Goal: Check status: Check status

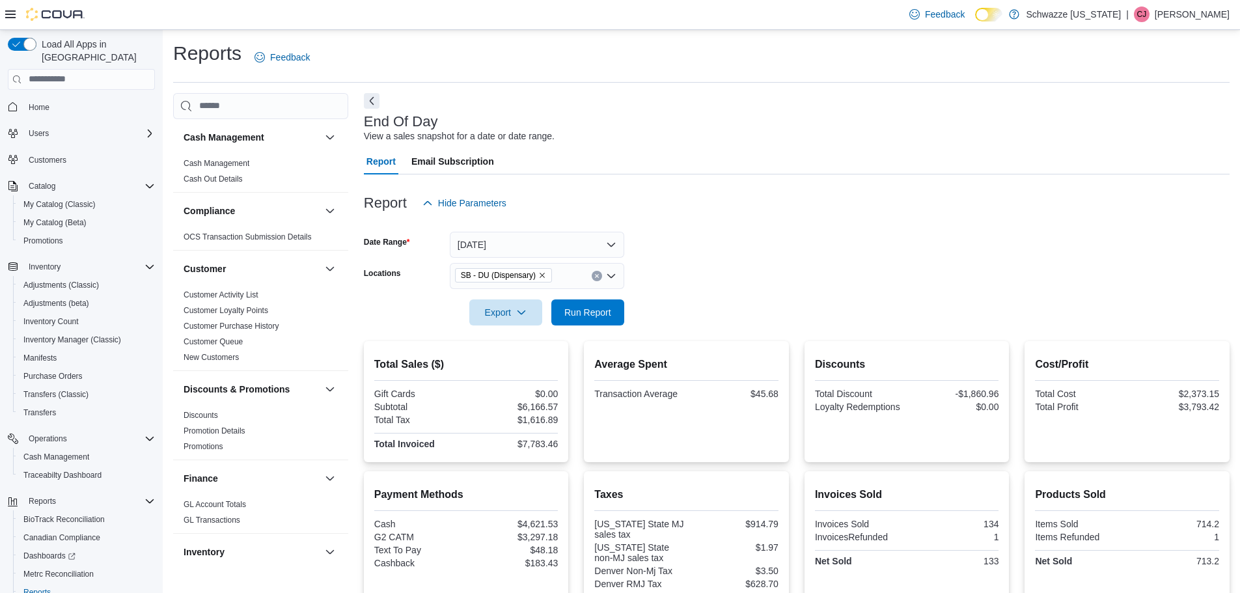
scroll to position [195, 0]
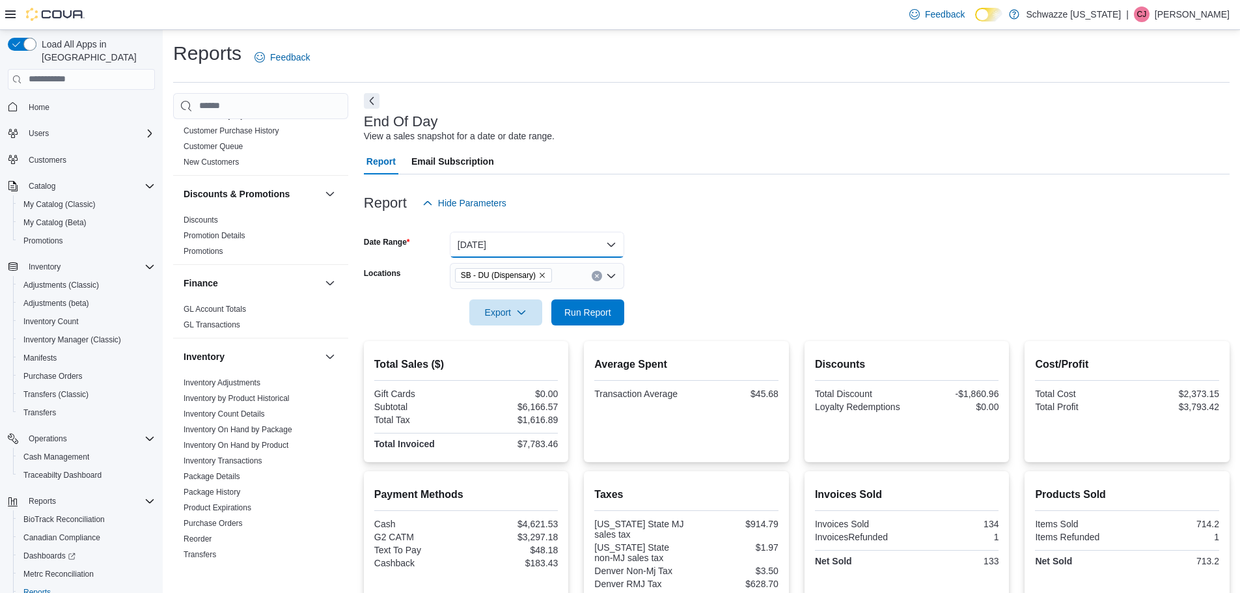
click at [559, 243] on button "[DATE]" at bounding box center [537, 245] width 174 height 26
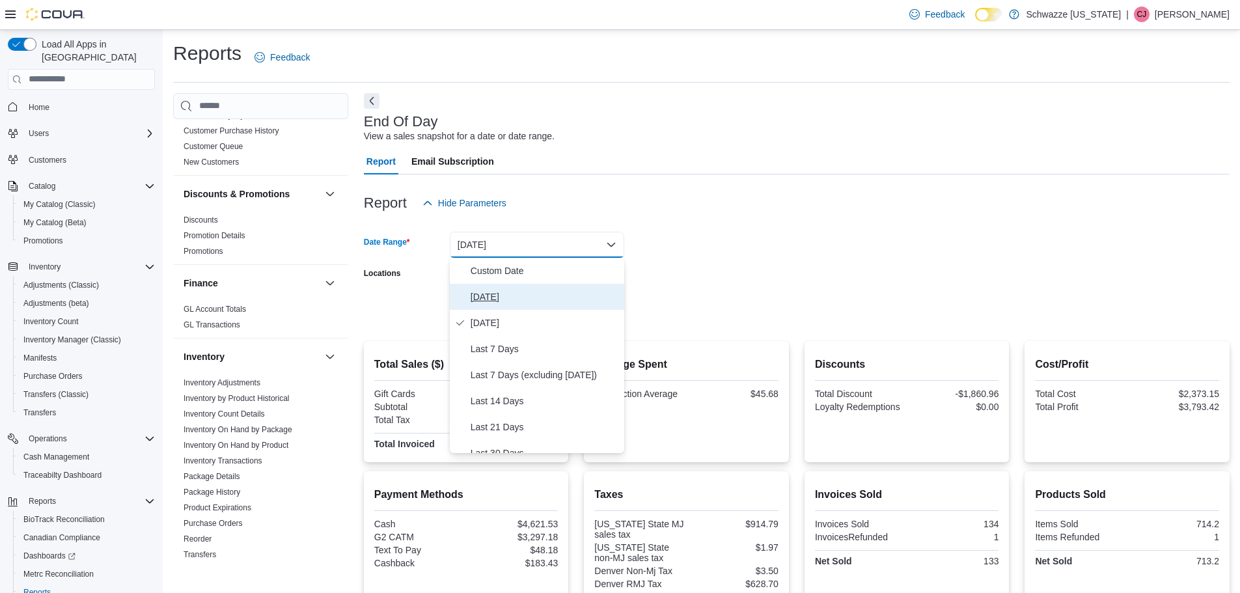
click at [501, 300] on span "[DATE]" at bounding box center [545, 297] width 148 height 16
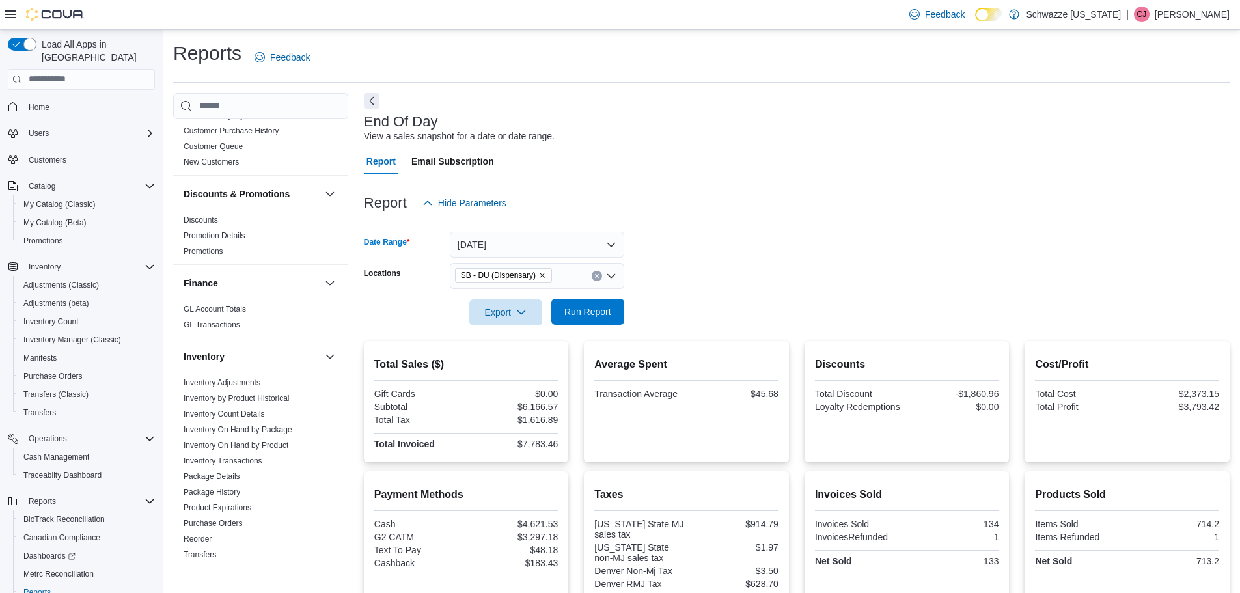
click at [597, 312] on span "Run Report" at bounding box center [587, 311] width 47 height 13
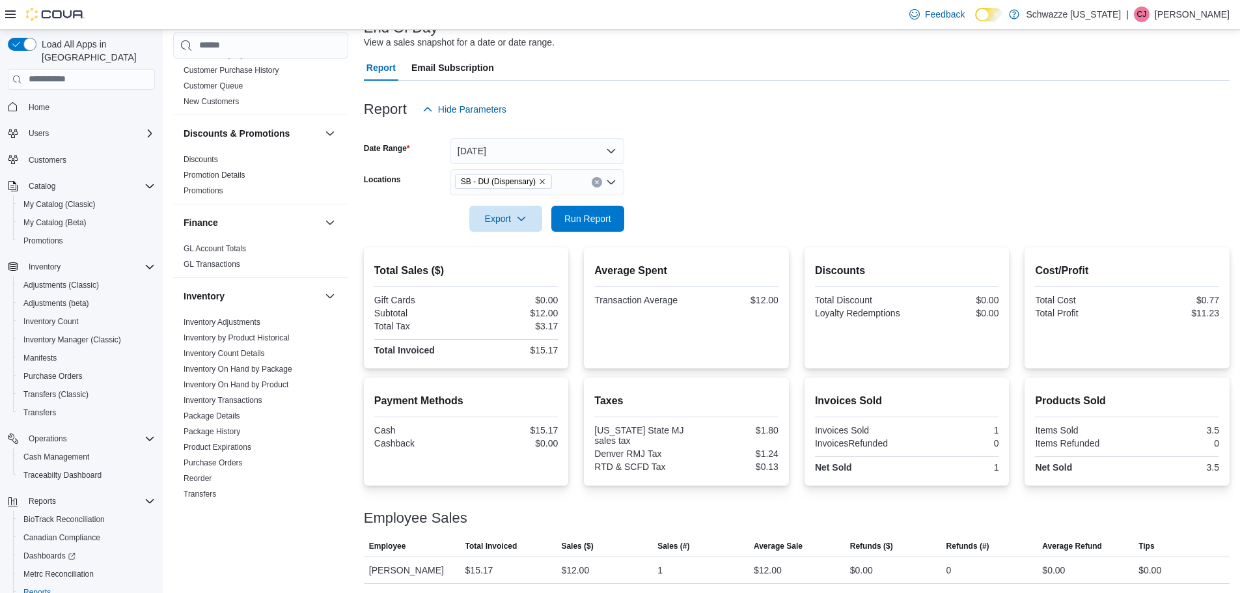
scroll to position [95, 0]
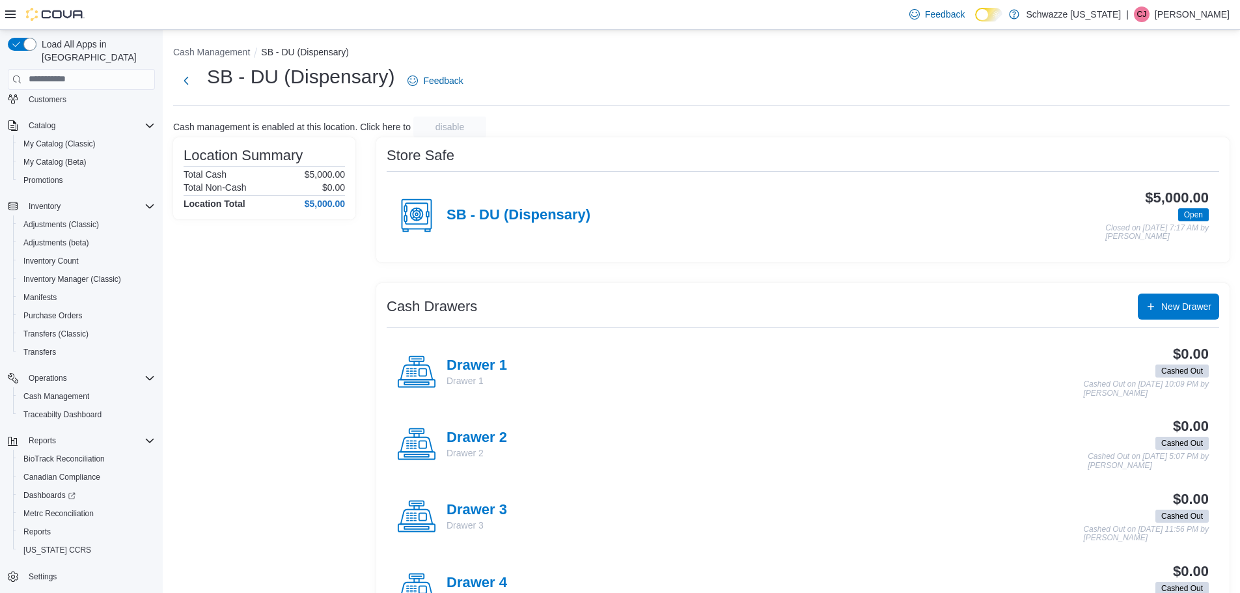
click at [746, 51] on ol "Cash Management SB - DU (Dispensary)" at bounding box center [701, 54] width 1057 height 16
